Goal: Find contact information: Find contact information

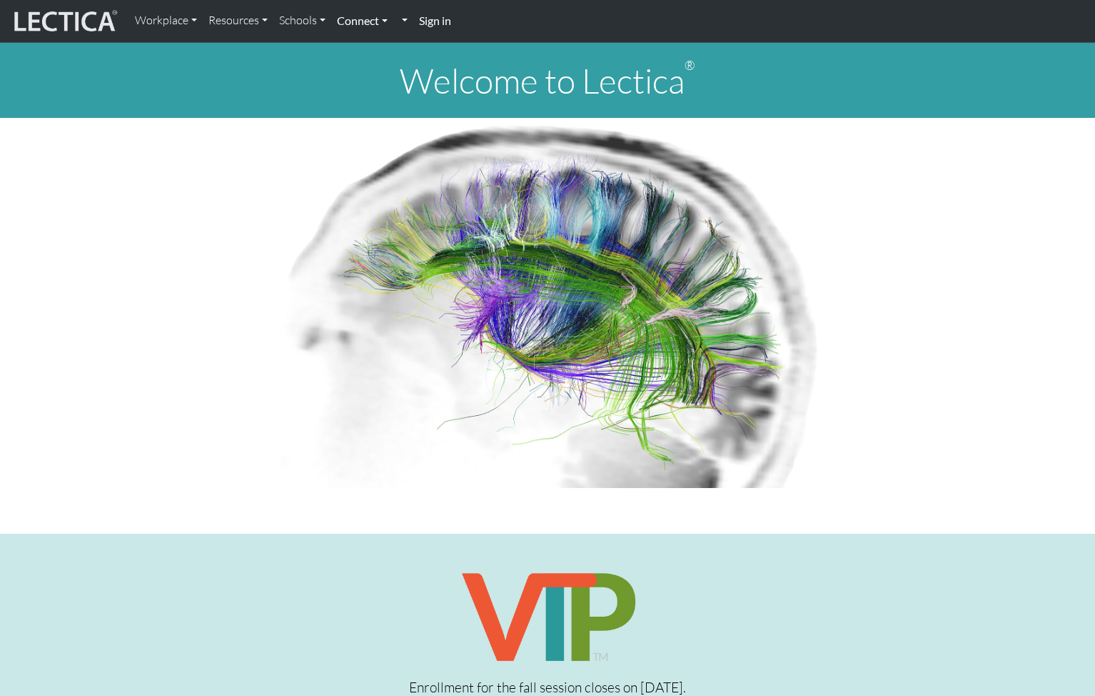
click at [383, 21] on link "Connect" at bounding box center [362, 21] width 62 height 30
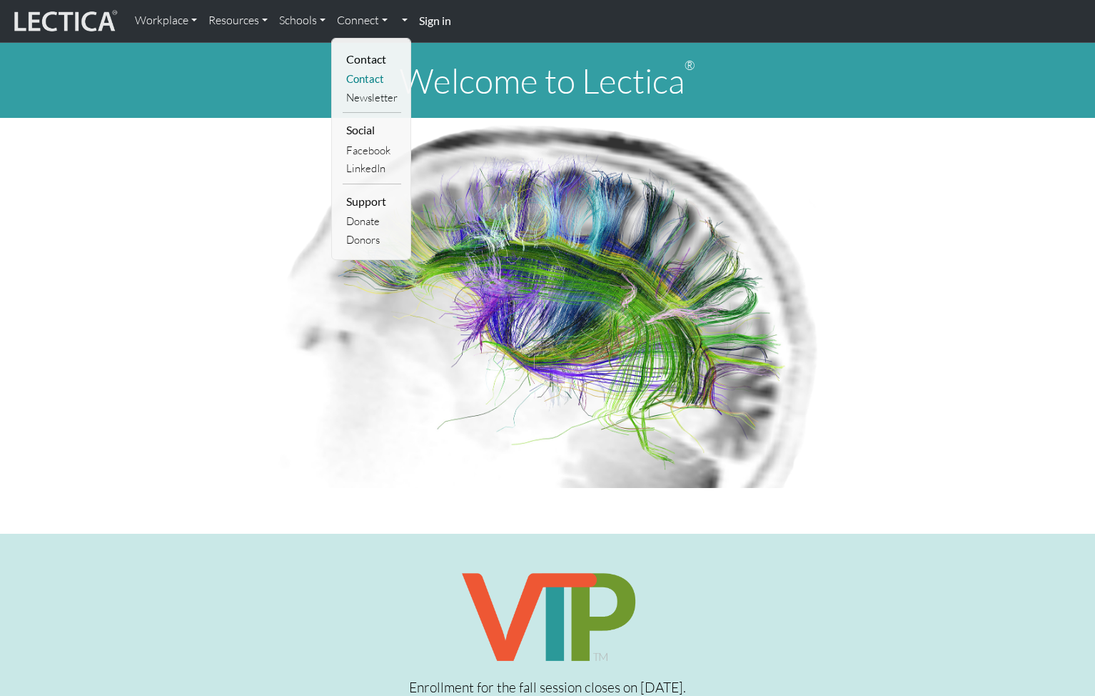
click at [371, 79] on link "Contact" at bounding box center [372, 79] width 59 height 18
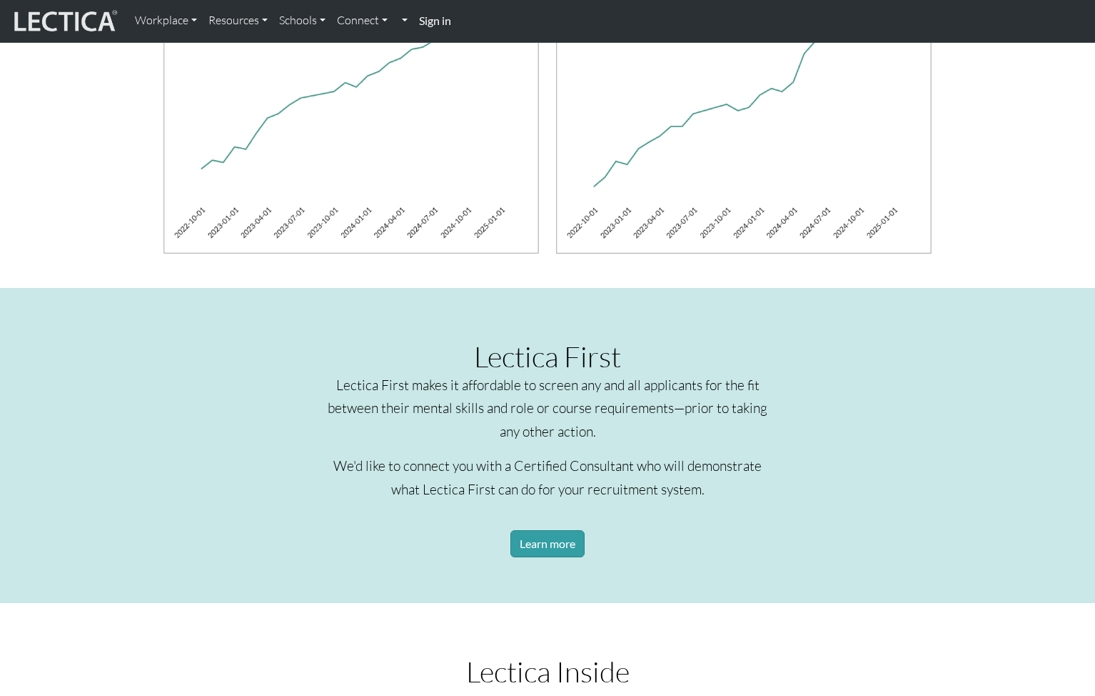
scroll to position [1694, 0]
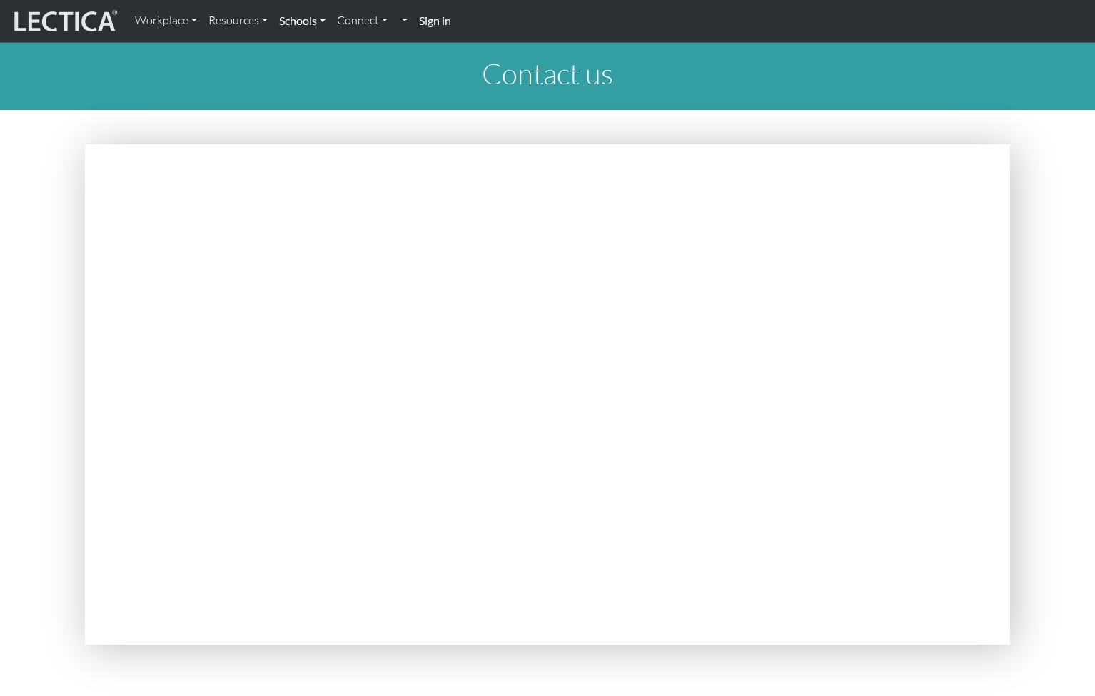
click at [301, 19] on link "Schools" at bounding box center [302, 21] width 58 height 30
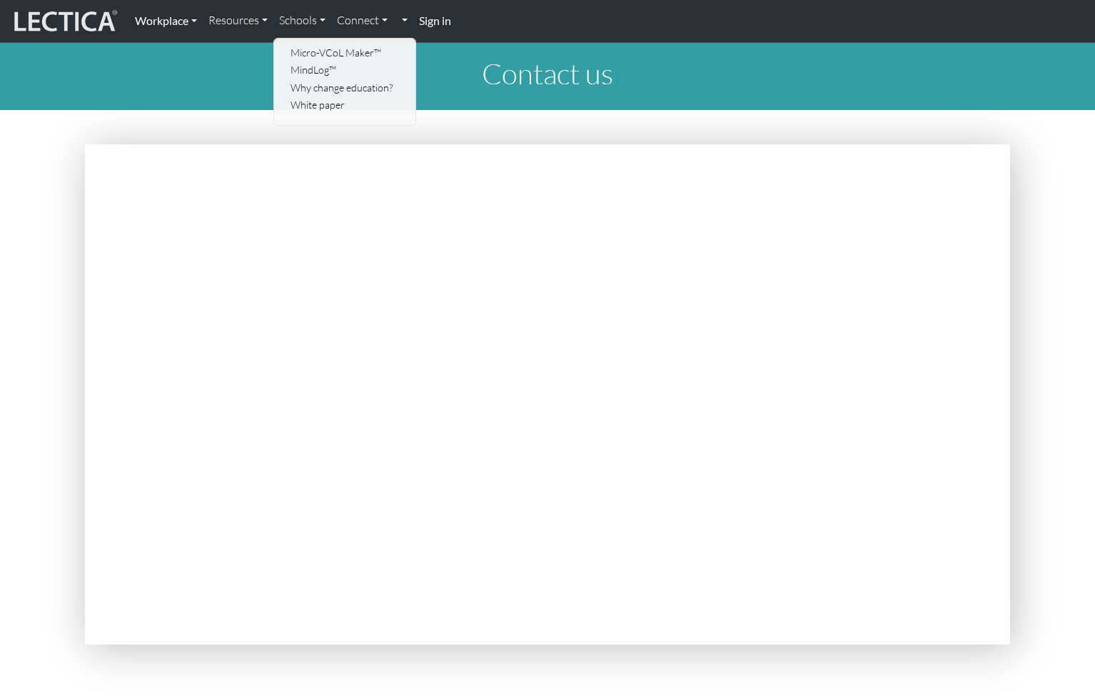
click at [200, 21] on link "Workplace" at bounding box center [166, 21] width 74 height 30
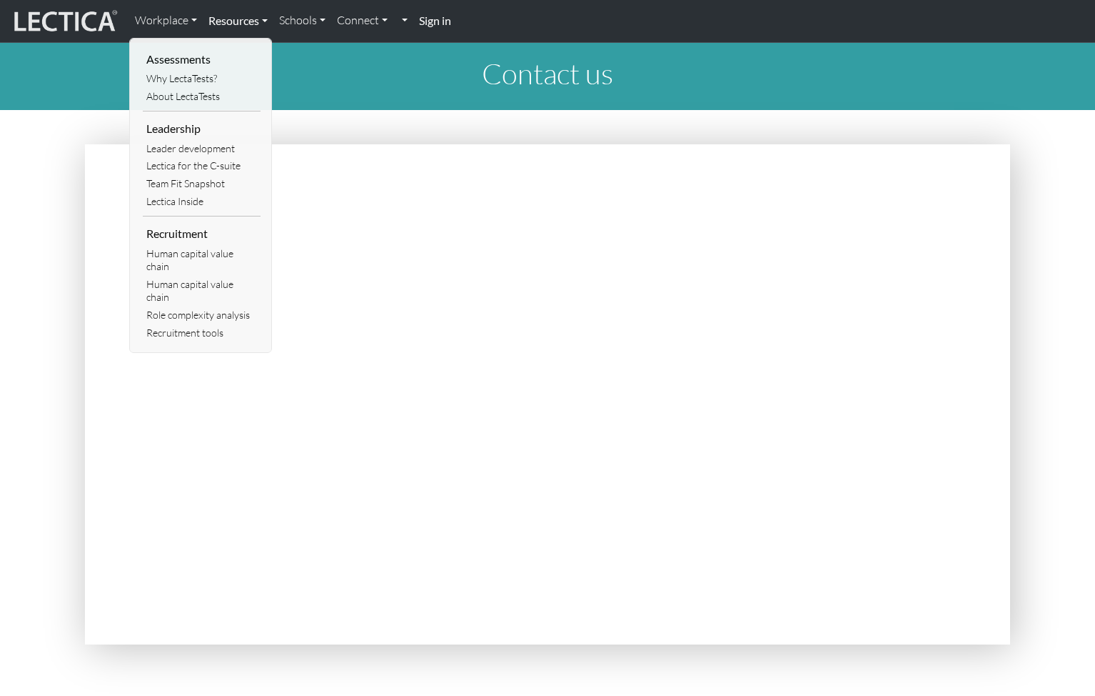
click at [239, 21] on link "Resources" at bounding box center [238, 21] width 71 height 30
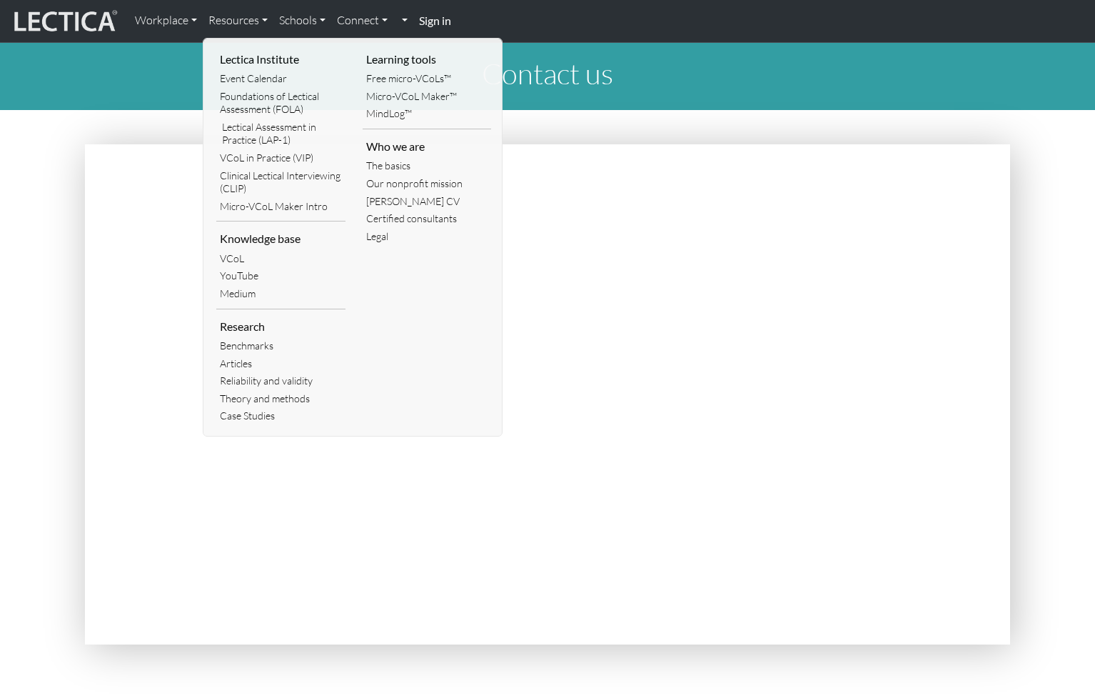
click at [995, 136] on body "Workplace Assessments Why LectaTests? About LectaTests Leadership Leader develo…" at bounding box center [547, 558] width 1095 height 1117
